Goal: Task Accomplishment & Management: Complete application form

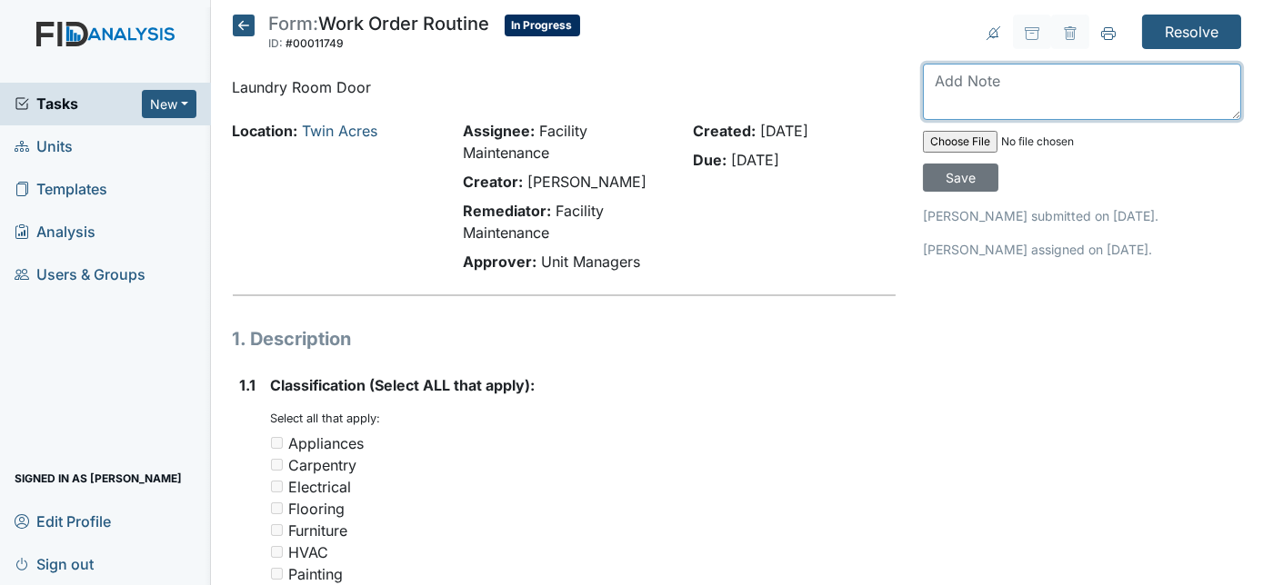
click at [1000, 109] on textarea at bounding box center [1082, 92] width 318 height 56
drag, startPoint x: 1000, startPoint y: 109, endPoint x: 1001, endPoint y: 93, distance: 16.4
click at [1001, 93] on textarea "r" at bounding box center [1082, 92] width 318 height 56
type textarea "repaired"
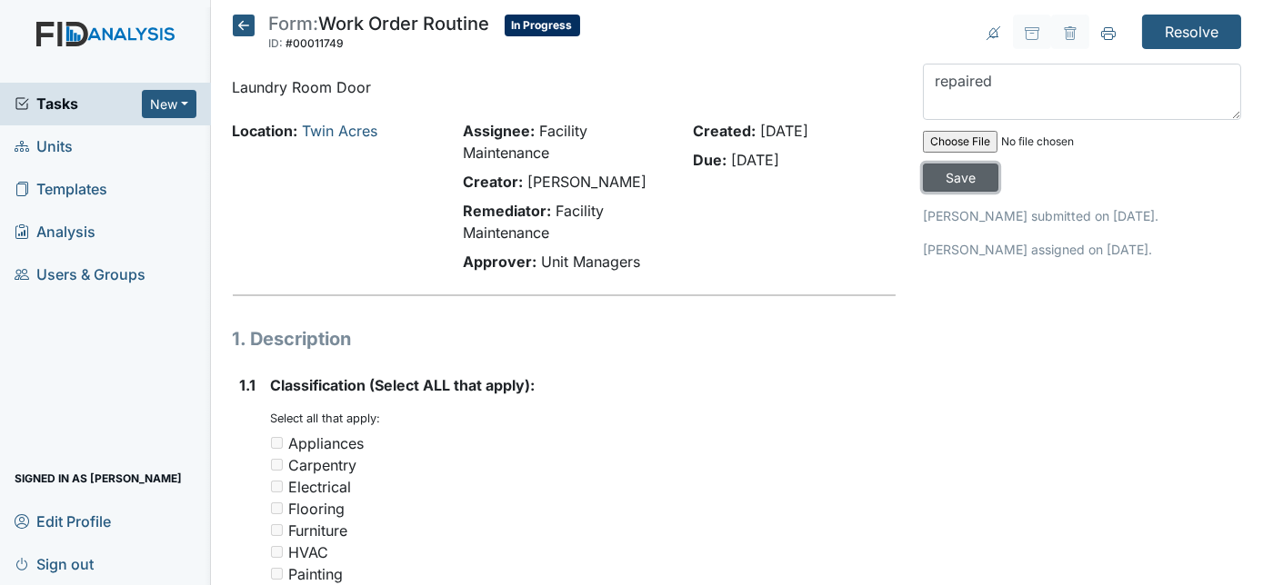
click at [998, 164] on input "Save" at bounding box center [960, 178] width 75 height 28
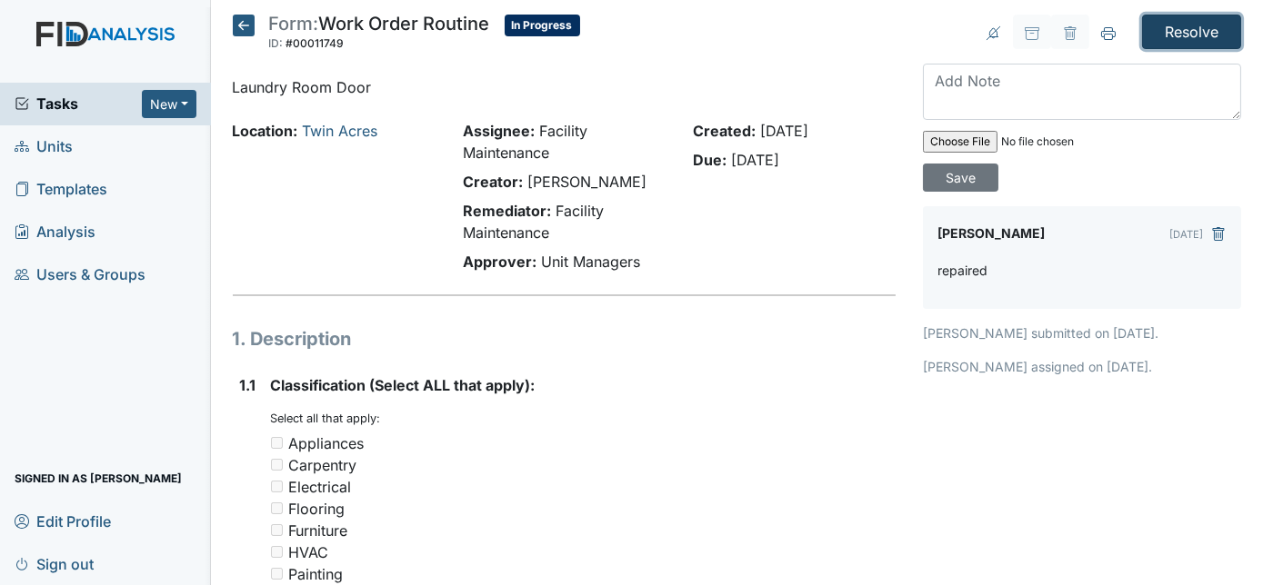
click at [1193, 37] on input "Resolve" at bounding box center [1191, 32] width 99 height 35
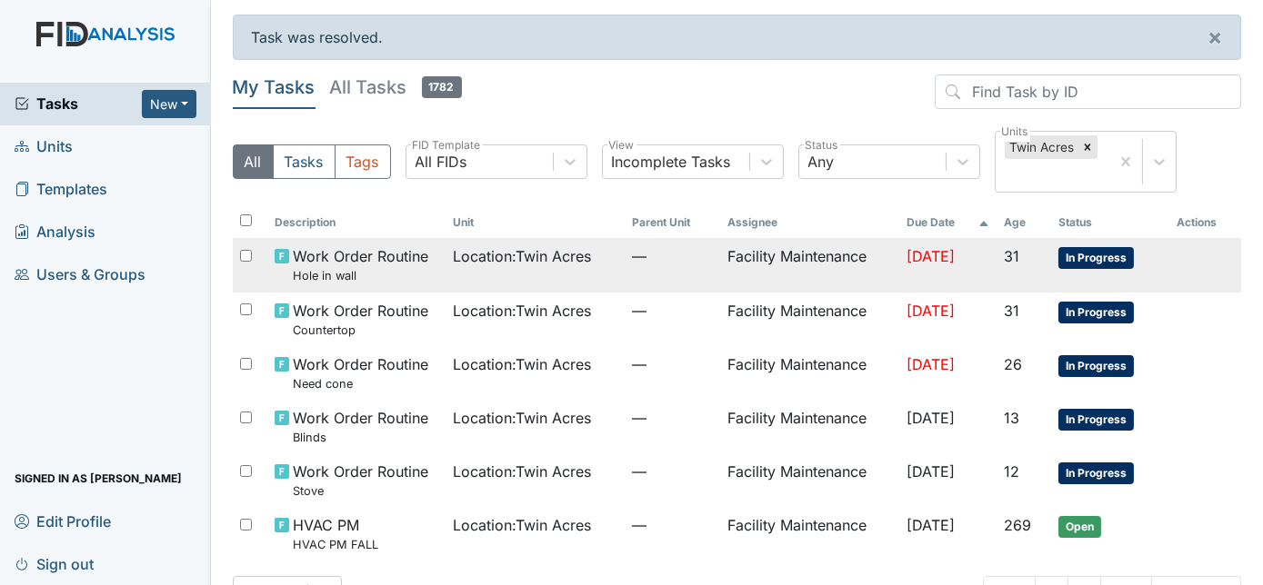
click at [916, 263] on span "[DATE]" at bounding box center [930, 256] width 48 height 18
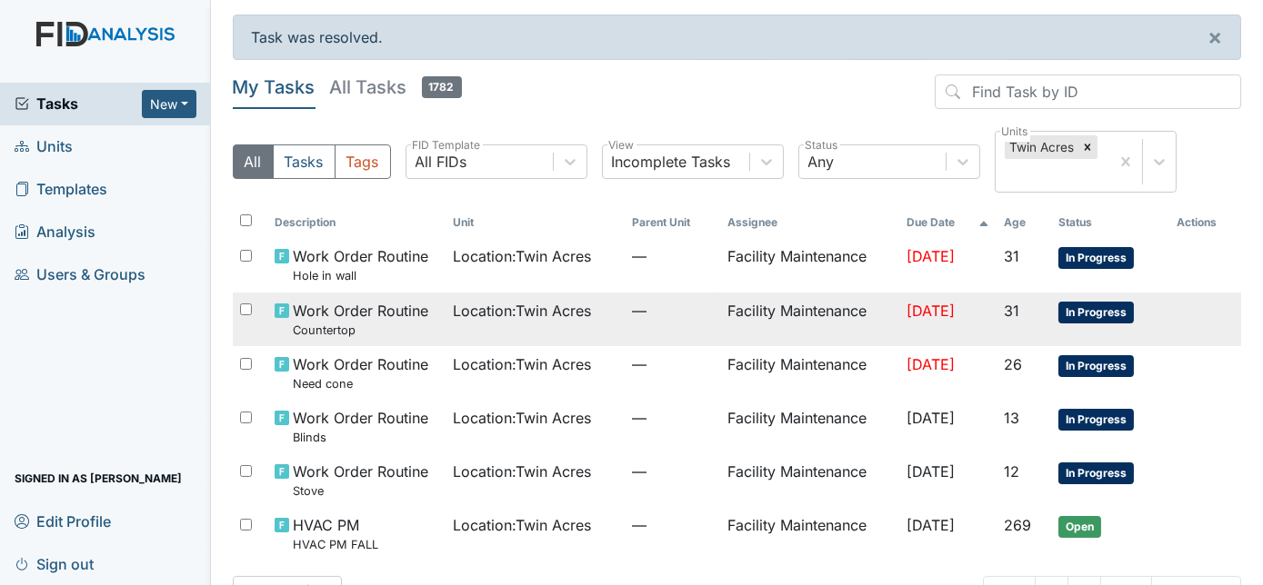
click at [468, 317] on span "Location : Twin Acres" at bounding box center [523, 311] width 138 height 22
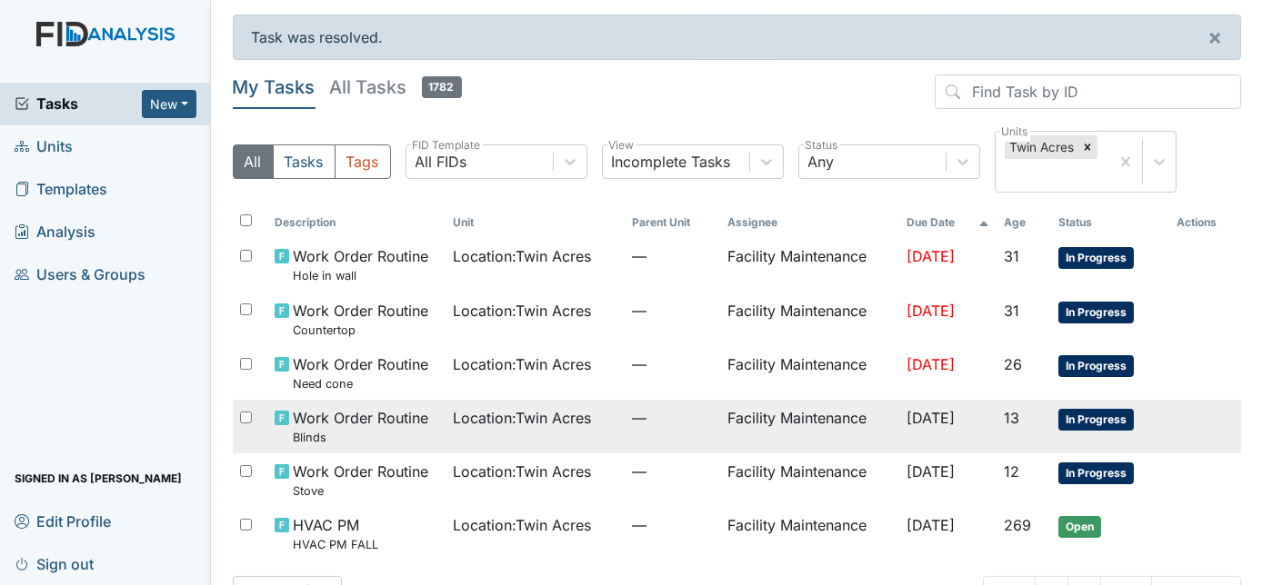
click at [780, 421] on td "Facility Maintenance" at bounding box center [809, 427] width 179 height 54
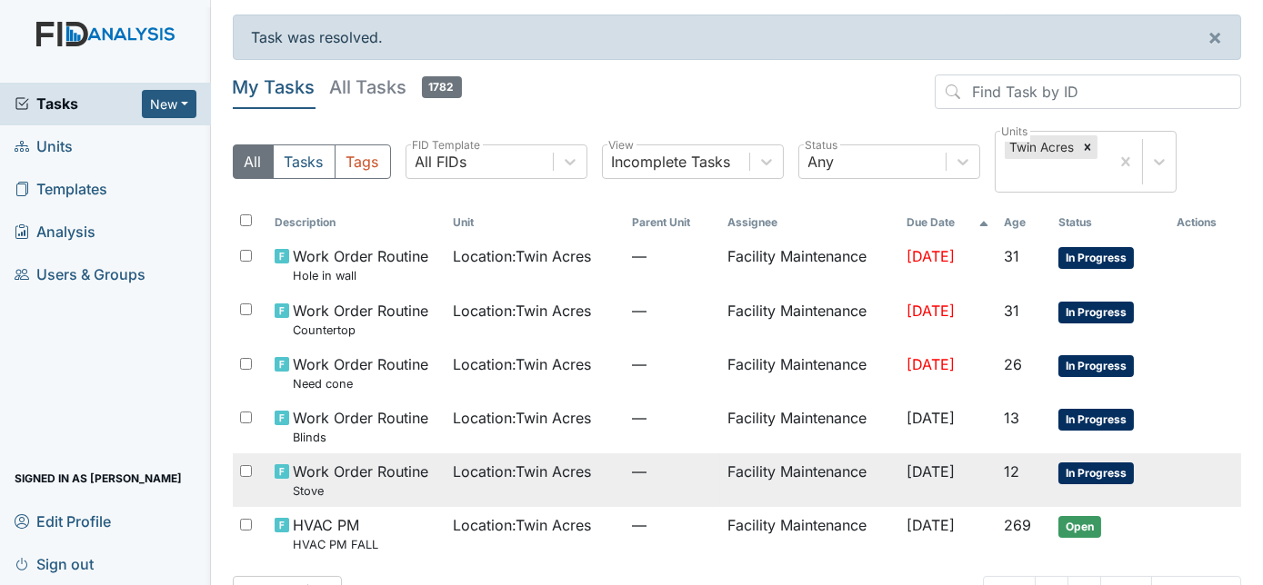
click at [595, 477] on div "Location : Twin Acres" at bounding box center [536, 472] width 165 height 22
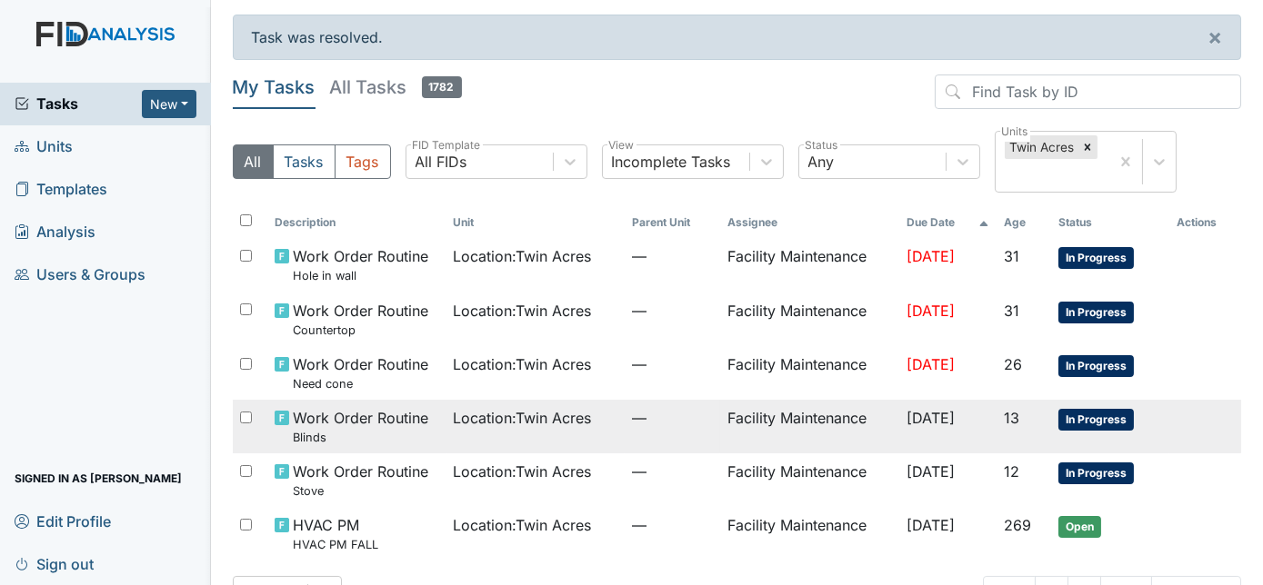
click at [470, 420] on span "Location : Twin Acres" at bounding box center [523, 418] width 138 height 22
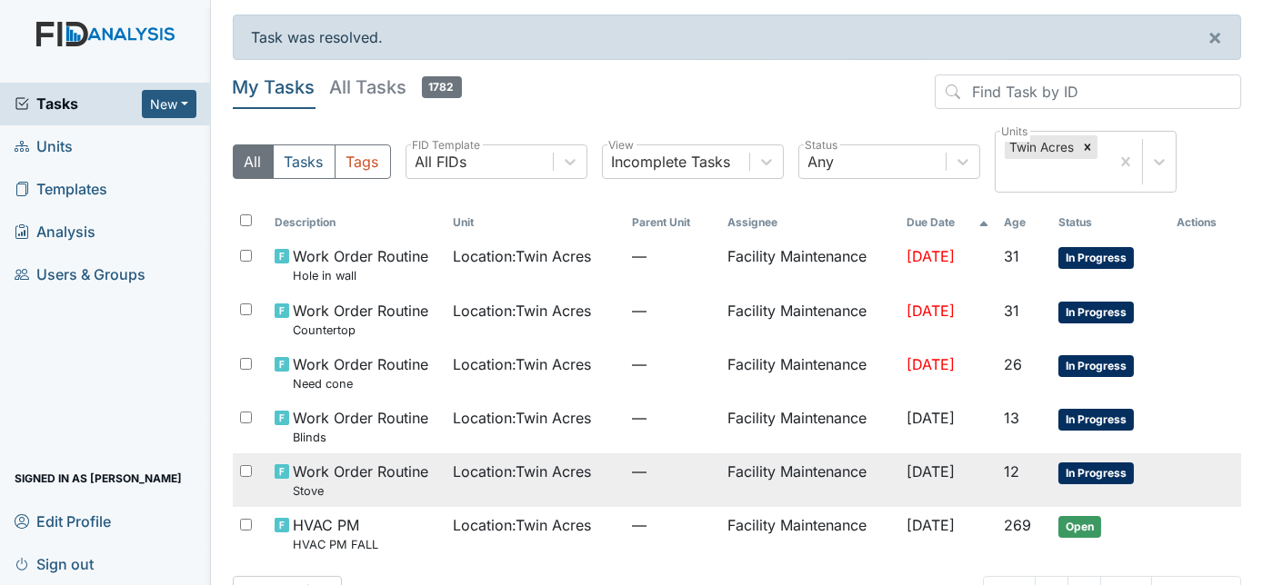
click at [571, 471] on span "Location : Twin Acres" at bounding box center [523, 472] width 138 height 22
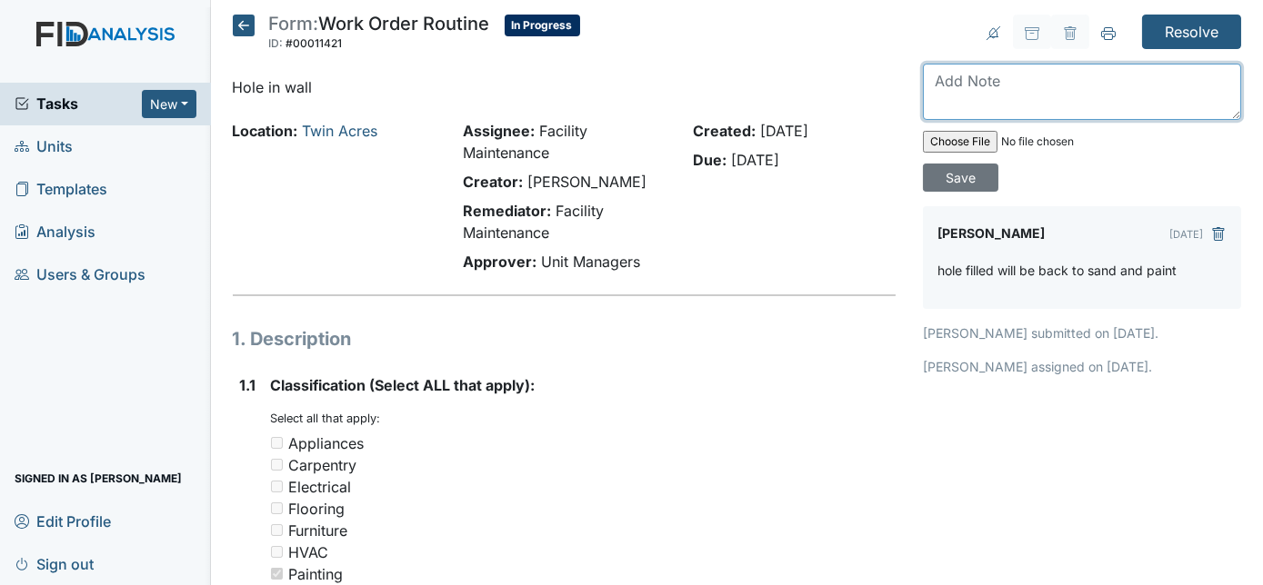
click at [979, 72] on textarea at bounding box center [1082, 92] width 318 height 56
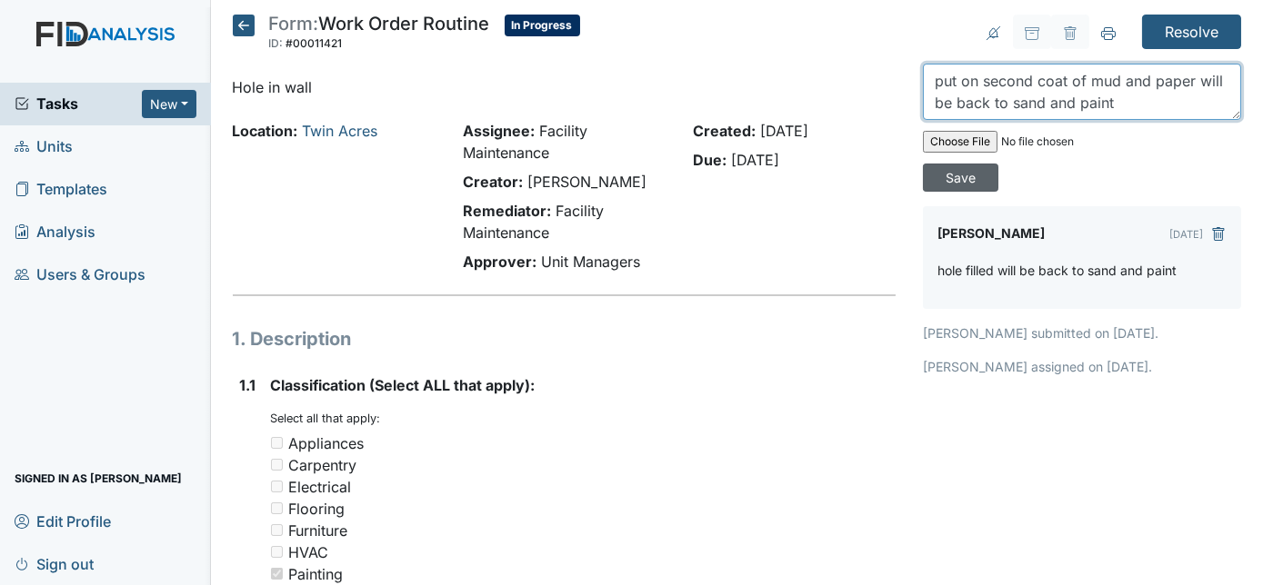
type textarea "put on second coat of mud and paper will be back to sand and paint"
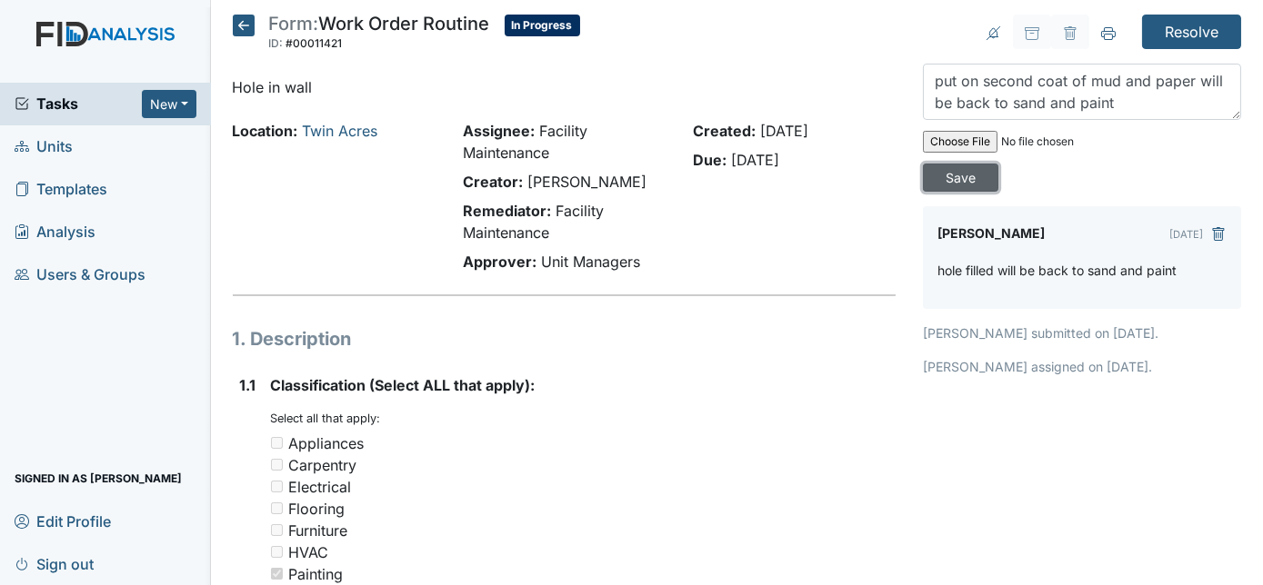
click at [998, 164] on input "Save" at bounding box center [960, 178] width 75 height 28
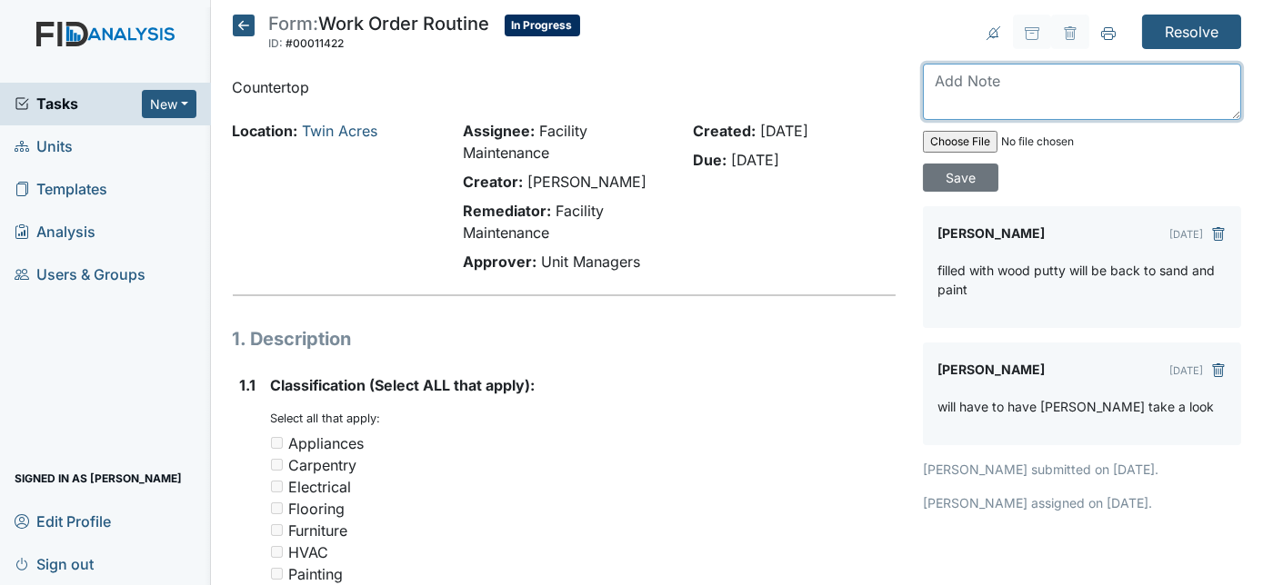
click at [989, 93] on textarea at bounding box center [1082, 92] width 318 height 56
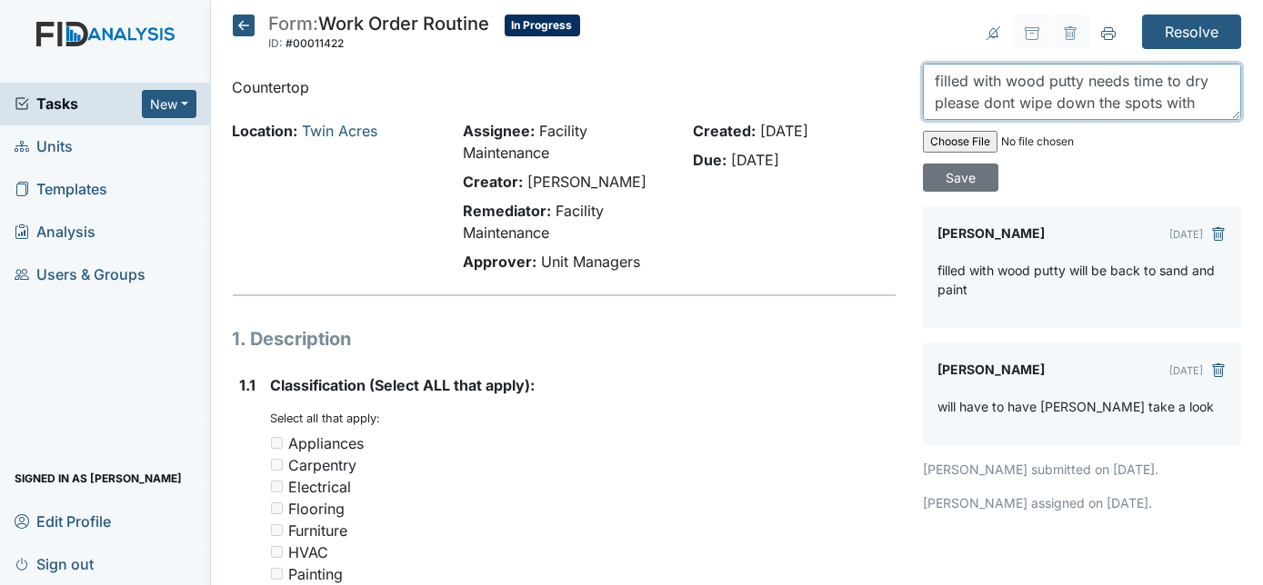
scroll to position [14, 0]
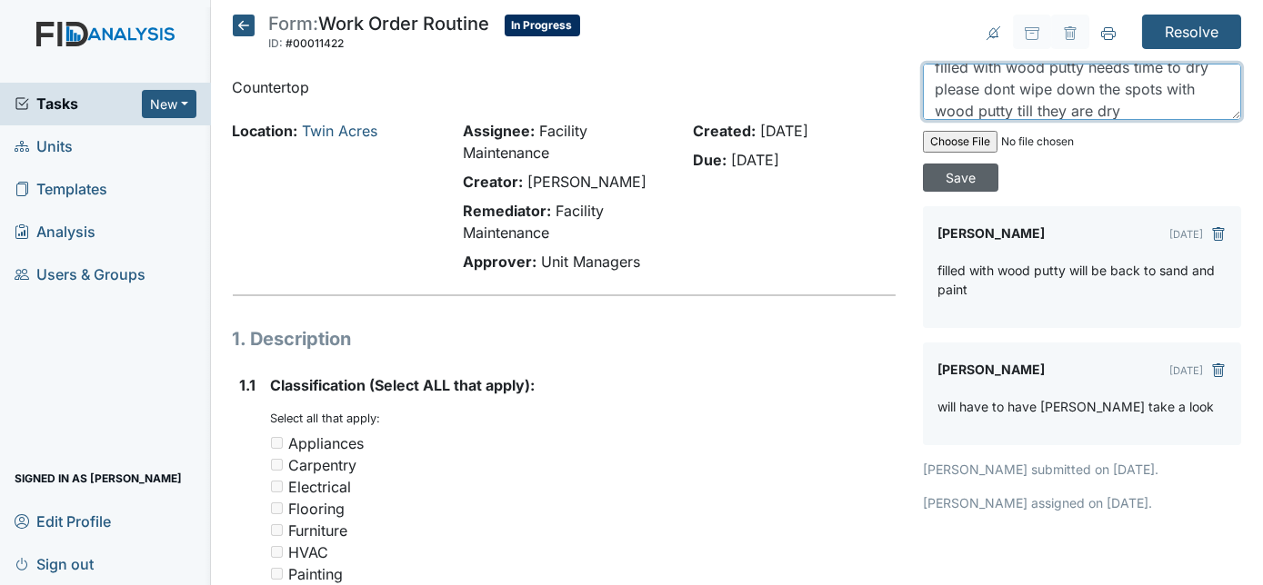
type textarea "filled with wood putty needs time to dry please dont wipe down the spots with w…"
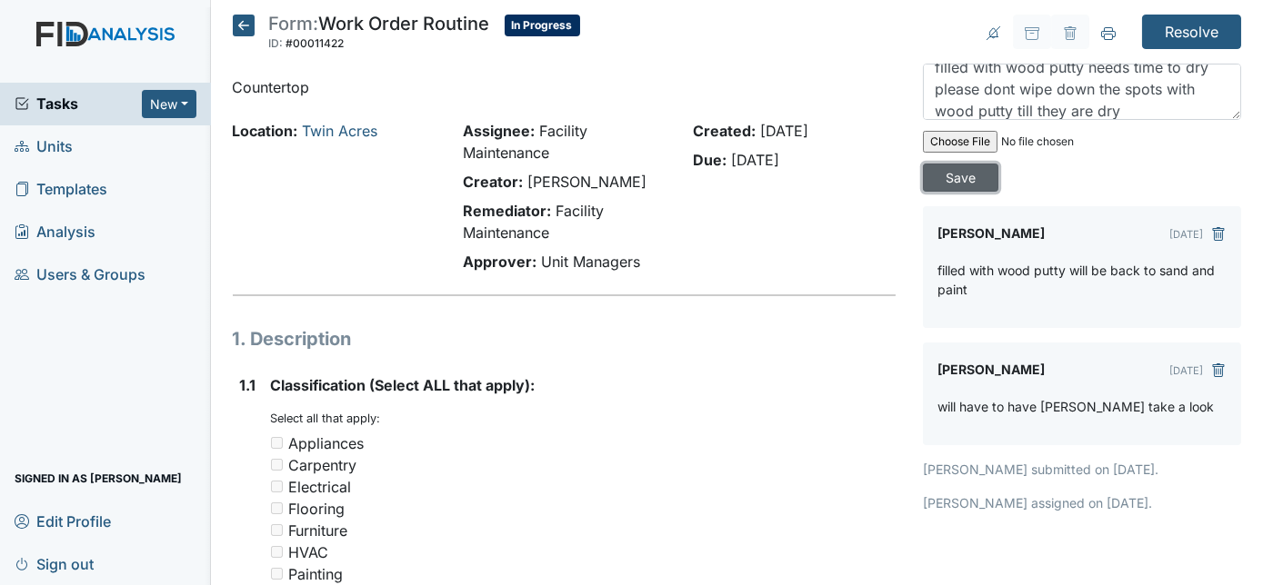
click at [998, 164] on input "Save" at bounding box center [960, 178] width 75 height 28
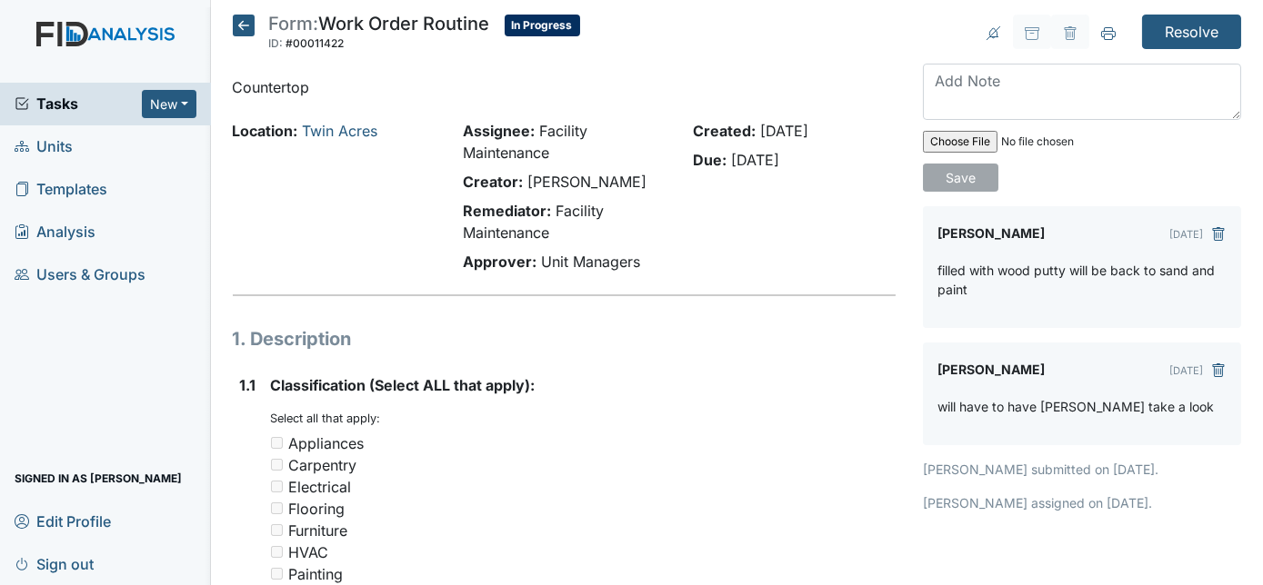
scroll to position [0, 0]
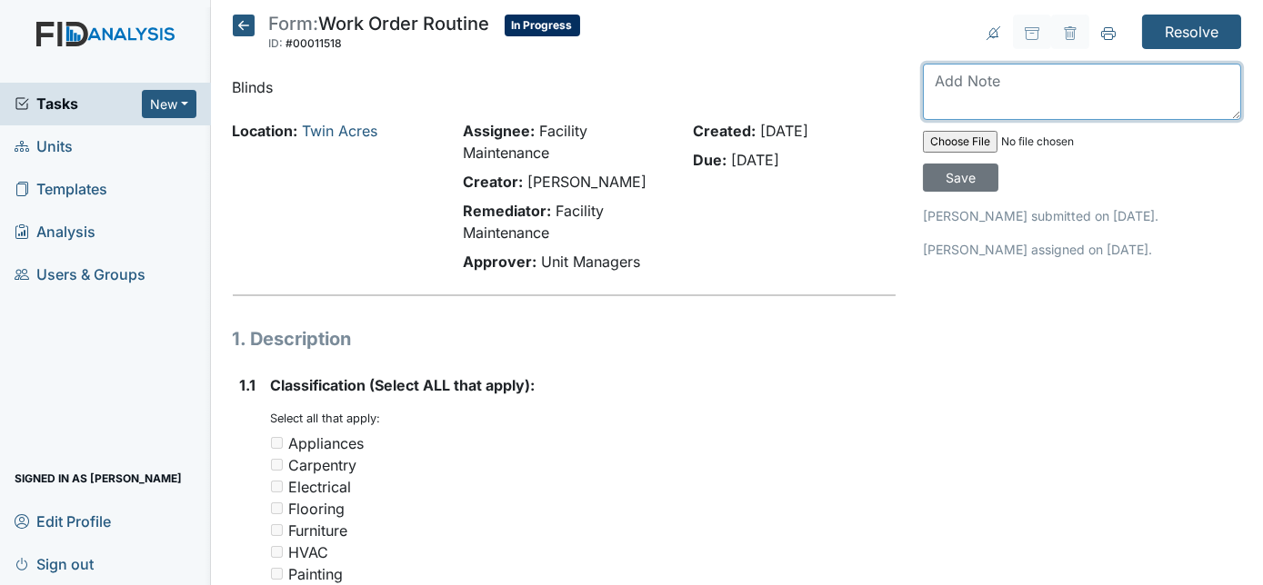
click at [948, 96] on textarea at bounding box center [1082, 92] width 318 height 56
click at [984, 92] on textarea "2-30 2-38" at bounding box center [1082, 92] width 318 height 56
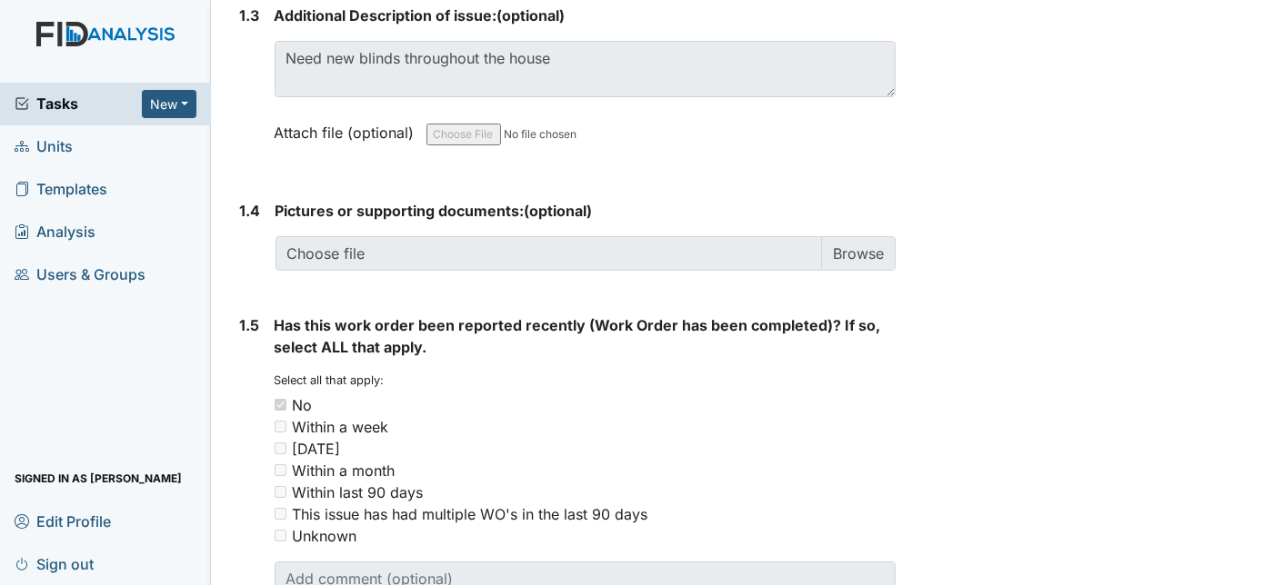
scroll to position [0, 0]
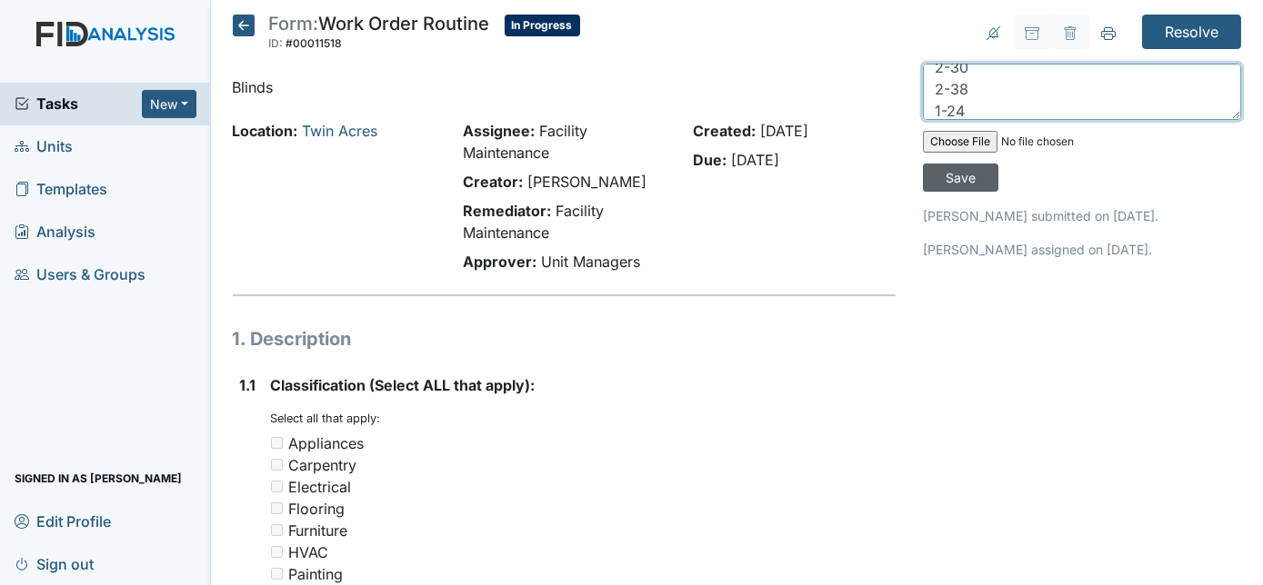
type textarea "2-30 2-38 1-24"
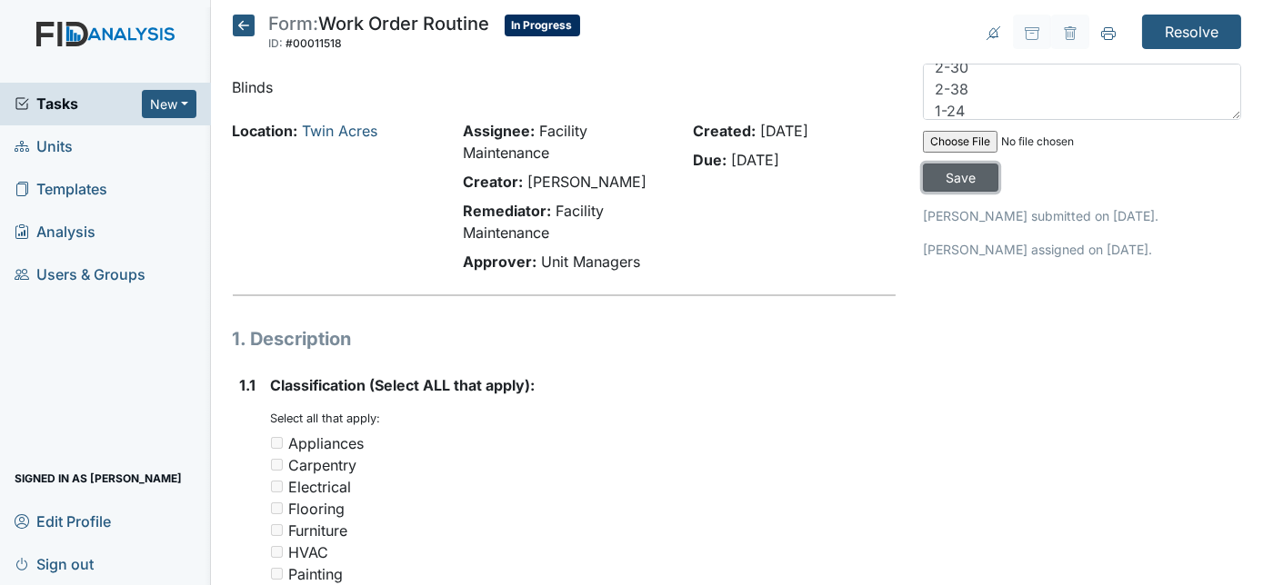
click at [998, 164] on input "Save" at bounding box center [960, 178] width 75 height 28
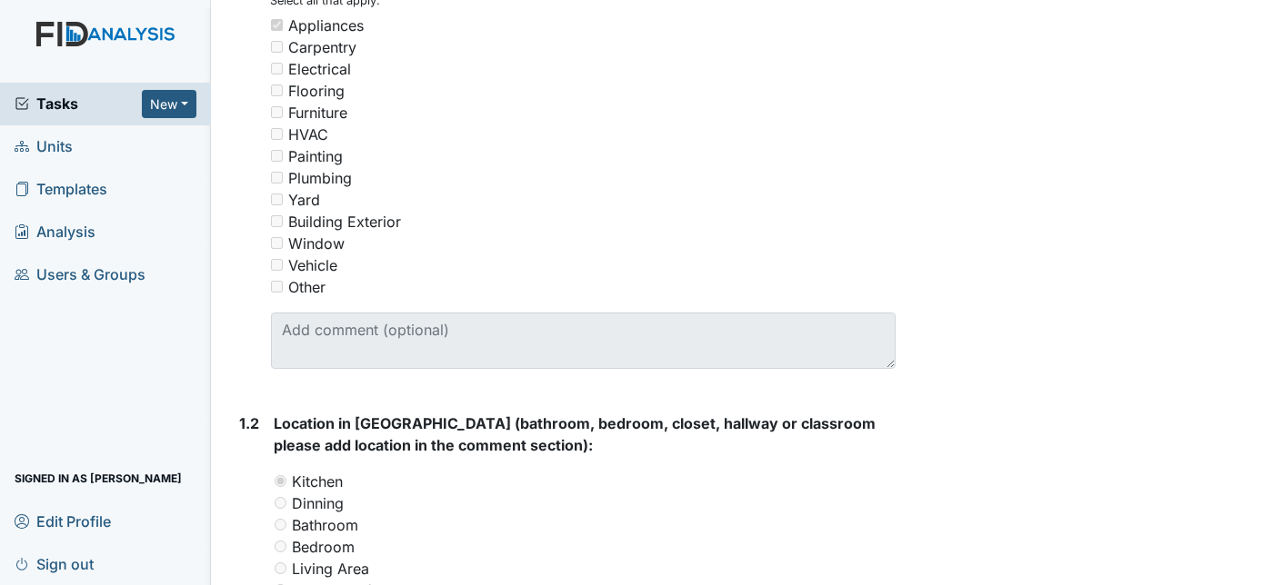
scroll to position [522, 0]
